Goal: Task Accomplishment & Management: Complete application form

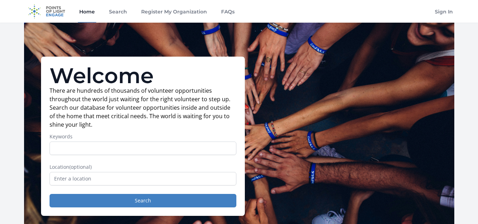
click at [182, 151] on input "Keywords" at bounding box center [143, 148] width 187 height 13
type input "human resource"
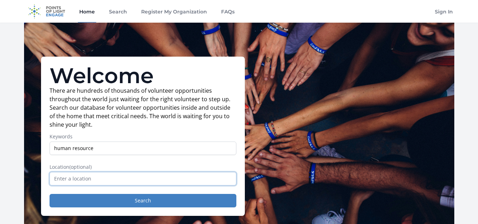
click at [148, 178] on input "text" at bounding box center [143, 178] width 187 height 13
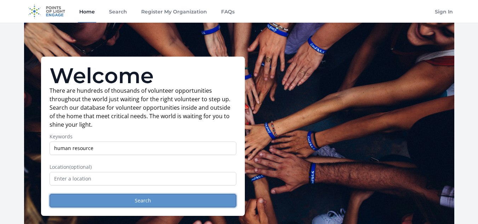
click at [165, 199] on button "Search" at bounding box center [143, 200] width 187 height 13
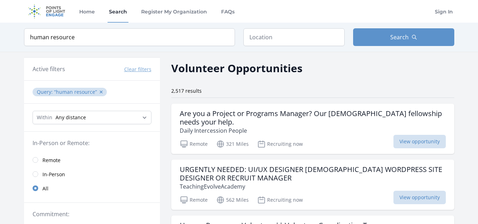
click at [38, 159] on link "Remote" at bounding box center [92, 160] width 136 height 14
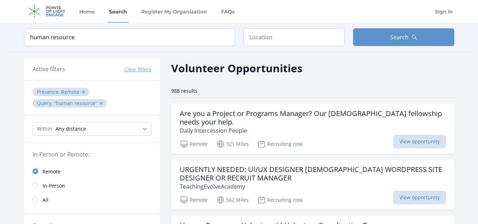
click at [37, 170] on input "radio" at bounding box center [36, 172] width 6 height 6
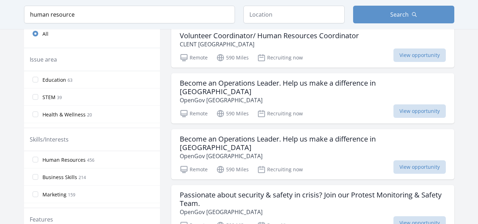
scroll to position [245, 0]
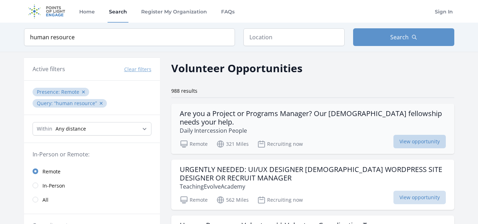
click at [431, 146] on span "View opportunity" at bounding box center [420, 141] width 52 height 13
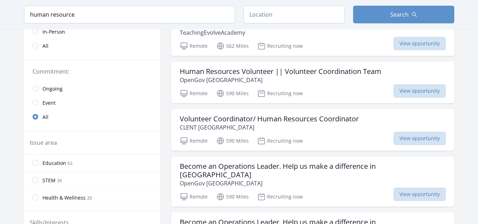
scroll to position [183, 0]
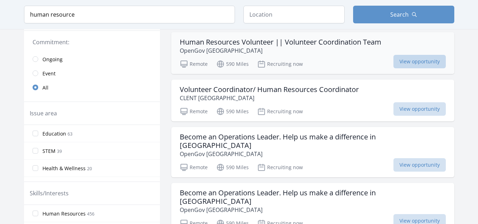
click at [407, 62] on span "View opportunity" at bounding box center [420, 61] width 52 height 13
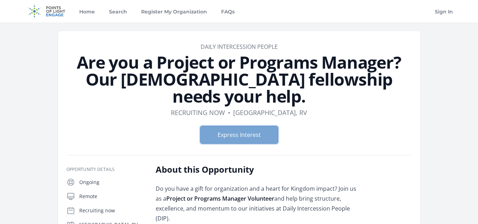
click at [224, 126] on button "Express Interest" at bounding box center [239, 135] width 78 height 18
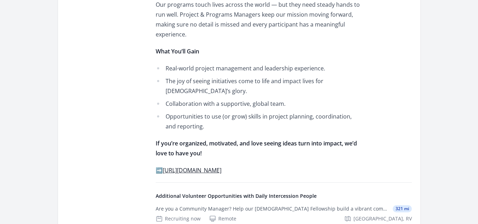
scroll to position [481, 0]
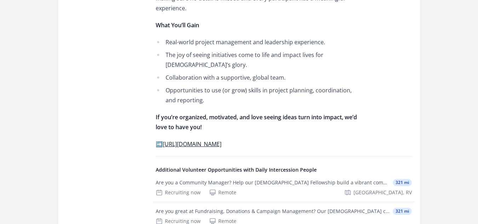
click at [221, 140] on link "https://forms.gle/veY62MQgqyeutHUVA" at bounding box center [192, 144] width 59 height 8
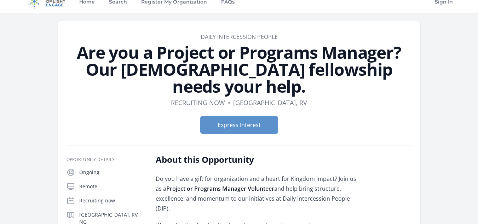
scroll to position [0, 0]
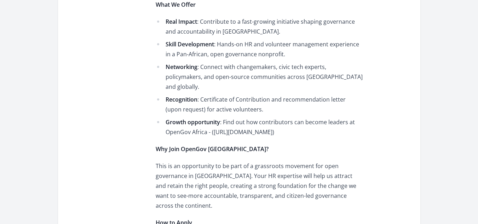
scroll to position [593, 0]
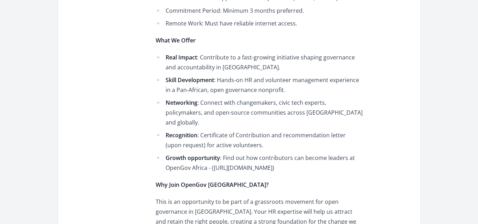
click at [478, 123] on html "Home Search Register My Organization FAQs Sign In" at bounding box center [239, 82] width 478 height 1351
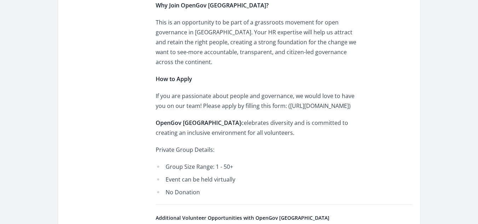
scroll to position [824, 0]
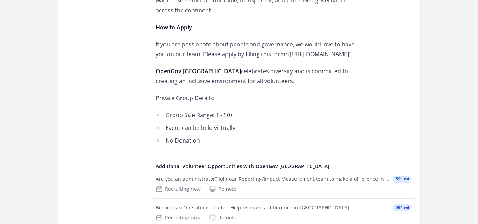
click at [218, 47] on p "If you are passionate about people and governance, we would love to have you on…" at bounding box center [259, 49] width 207 height 20
click at [265, 46] on p "If you are passionate about people and governance, we would love to have you on…" at bounding box center [259, 49] width 207 height 20
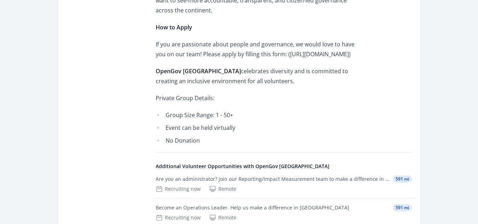
drag, startPoint x: 263, startPoint y: 46, endPoint x: 159, endPoint y: 45, distance: 104.5
click at [159, 45] on p "If you are passionate about people and governance, we would love to have you on…" at bounding box center [259, 49] width 207 height 20
copy p "https://forms.gle/63BwMW3r7MxuJGYE6"
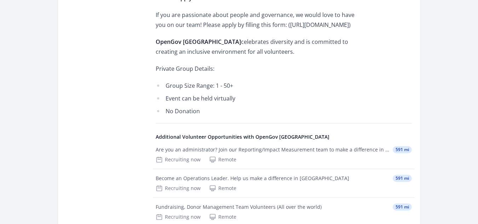
scroll to position [652, 0]
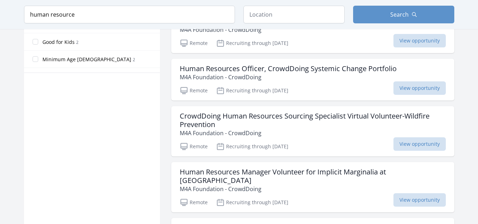
scroll to position [427, 0]
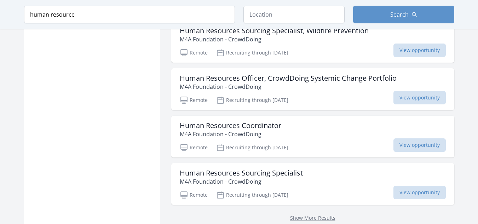
scroll to position [857, 0]
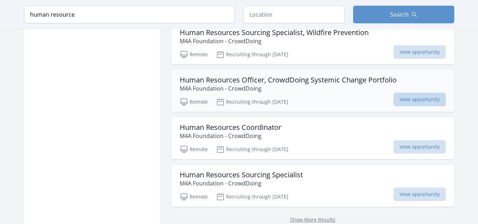
click at [404, 93] on span "View opportunity" at bounding box center [420, 99] width 52 height 13
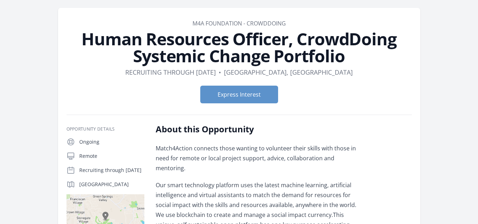
scroll to position [83, 0]
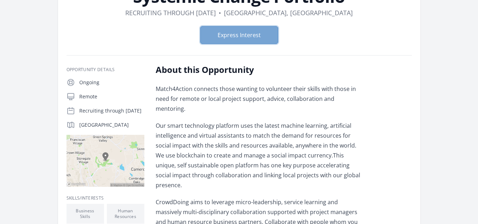
click at [250, 36] on button "Express Interest" at bounding box center [239, 35] width 78 height 18
